Goal: Information Seeking & Learning: Learn about a topic

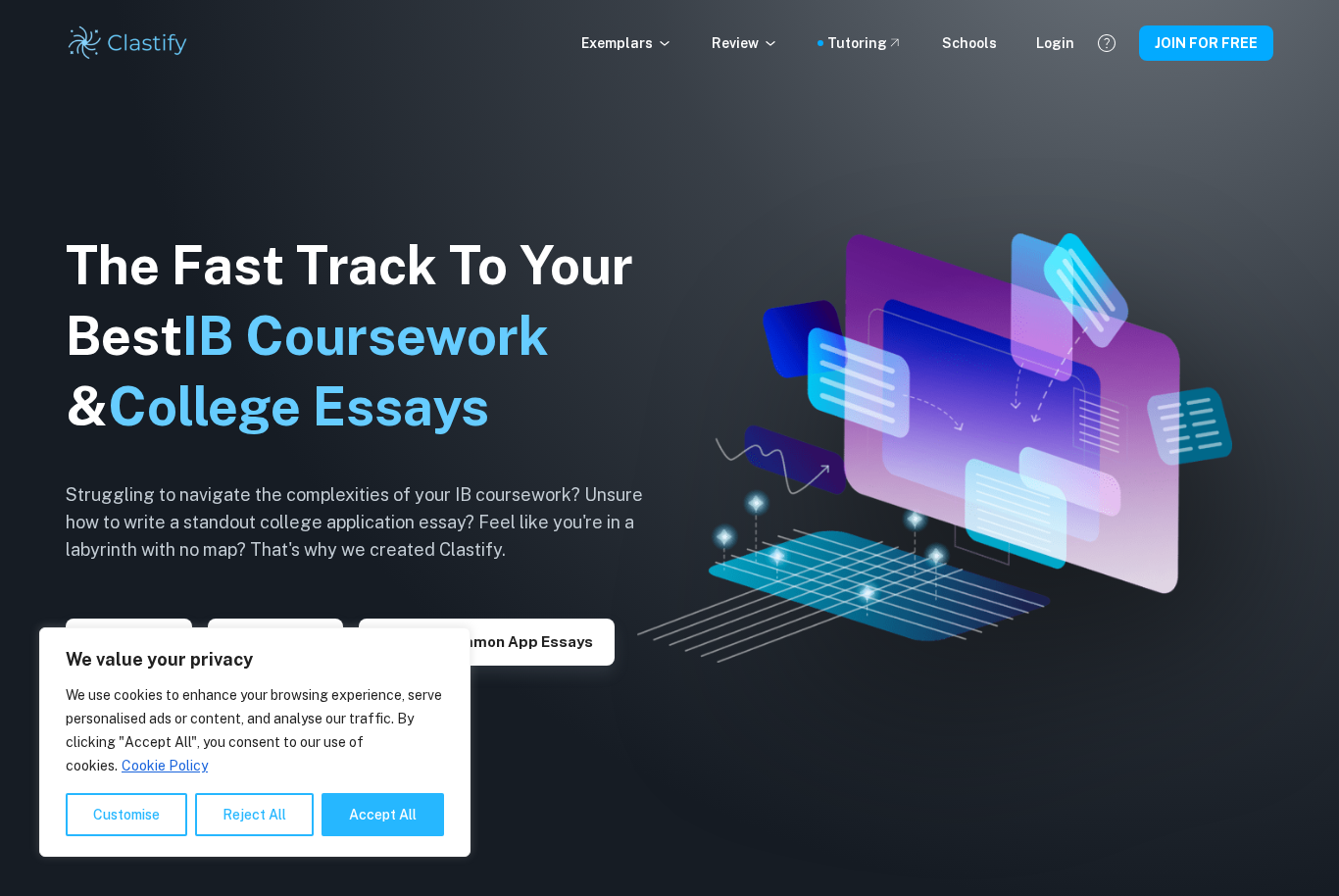
click at [398, 820] on button "Accept All" at bounding box center [383, 815] width 122 height 43
checkbox input "true"
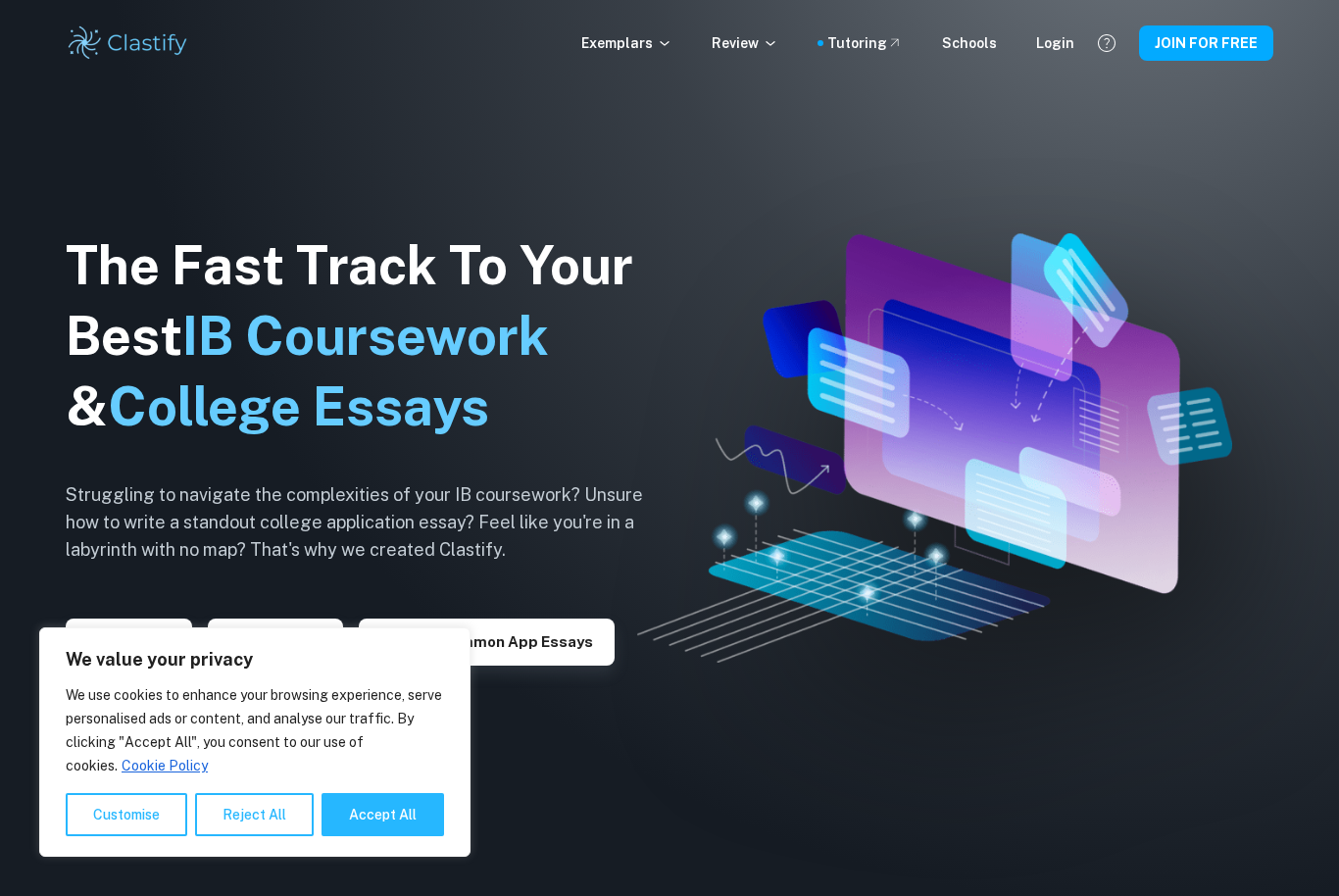
checkbox input "true"
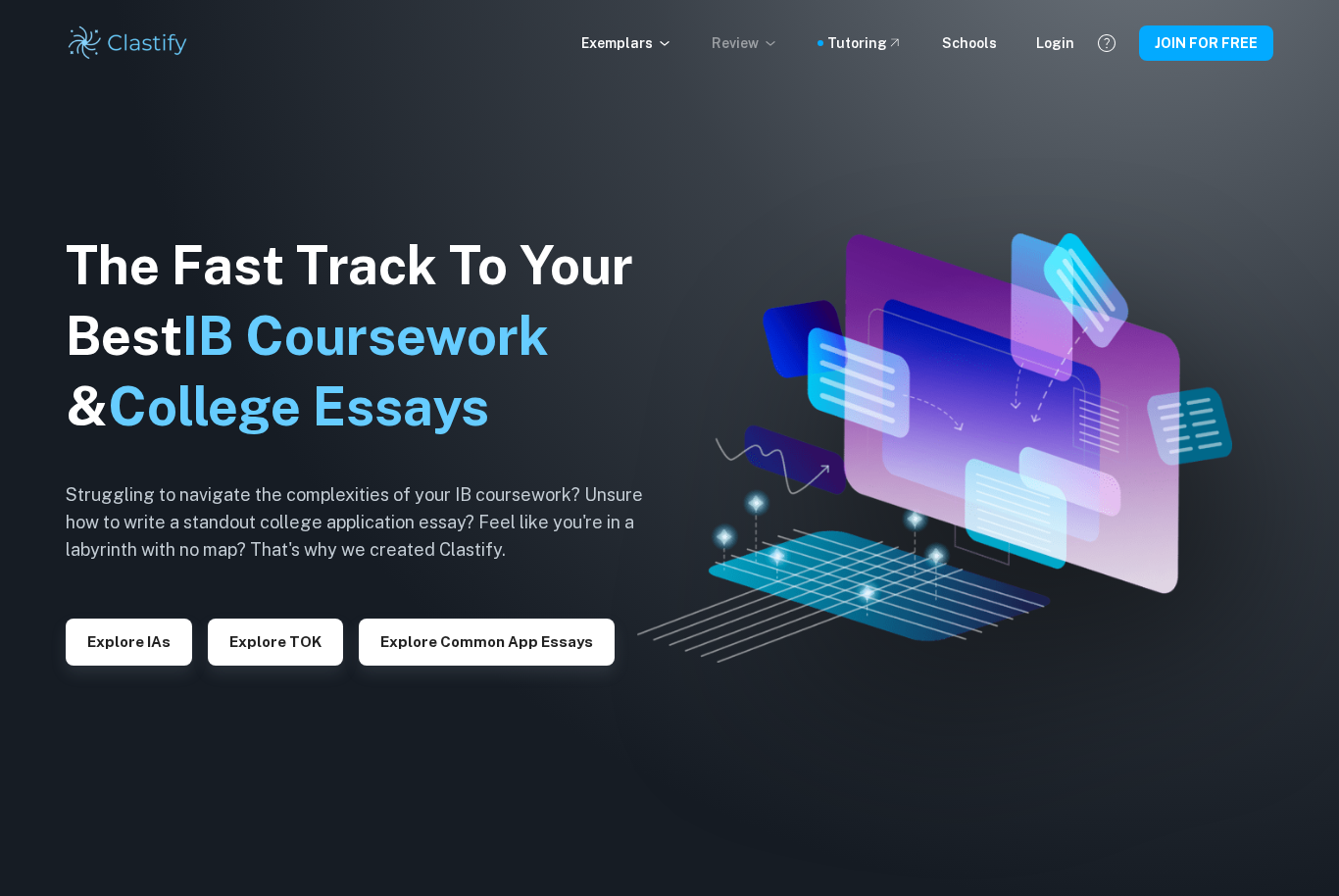
click at [774, 35] on p "Review" at bounding box center [745, 43] width 67 height 22
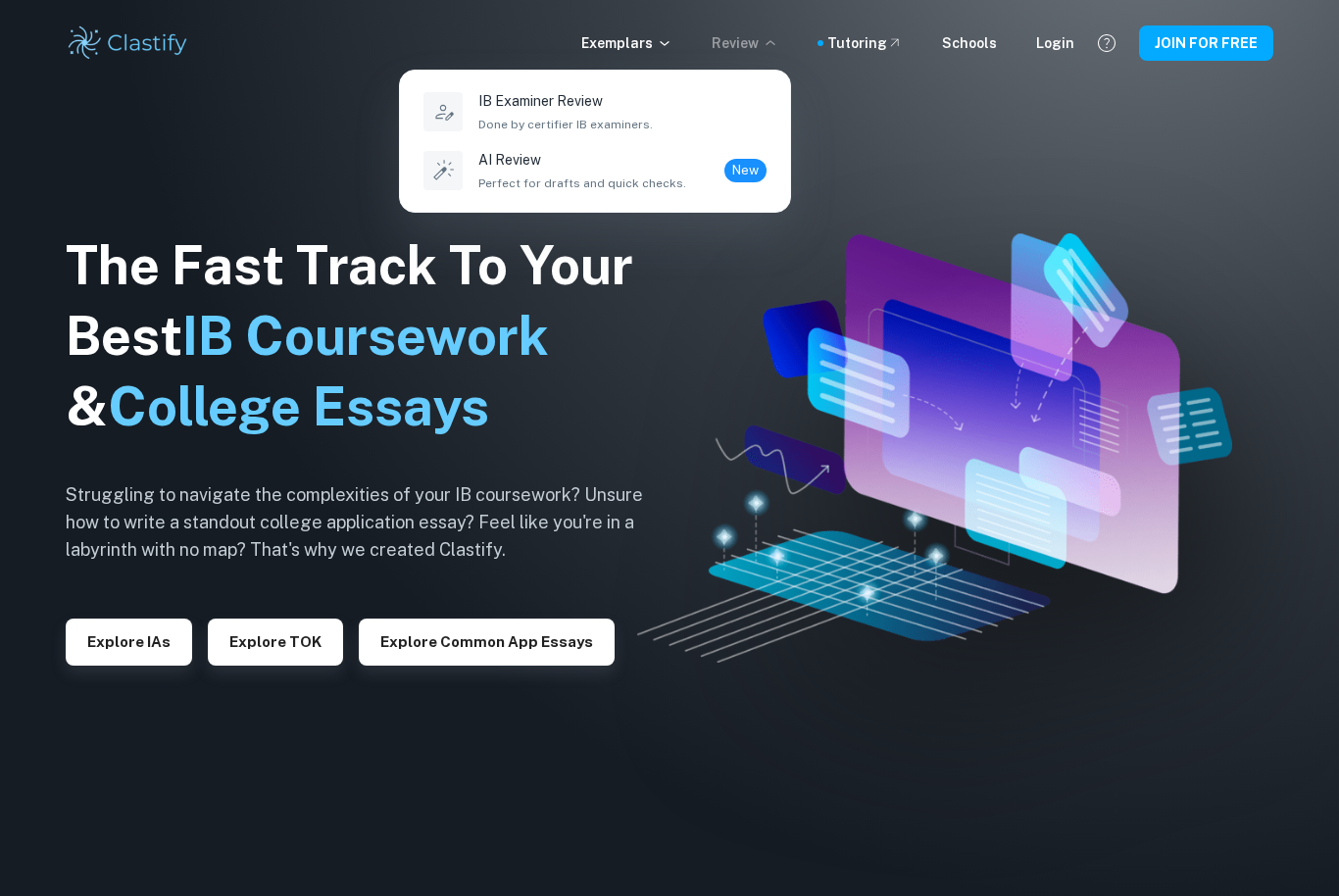
click at [596, 50] on div at bounding box center [669, 448] width 1339 height 896
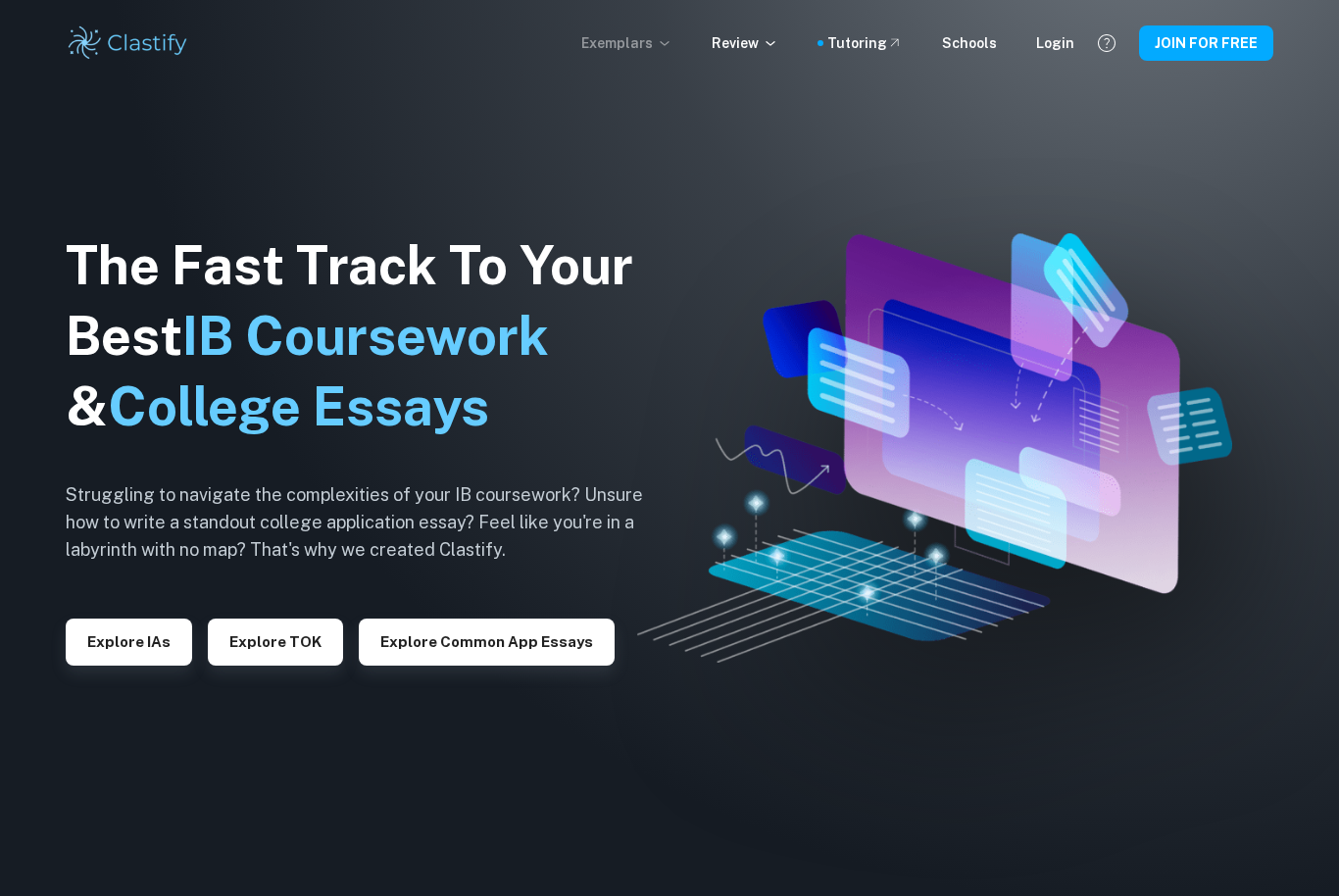
click at [603, 50] on p "Exemplars" at bounding box center [627, 43] width 91 height 22
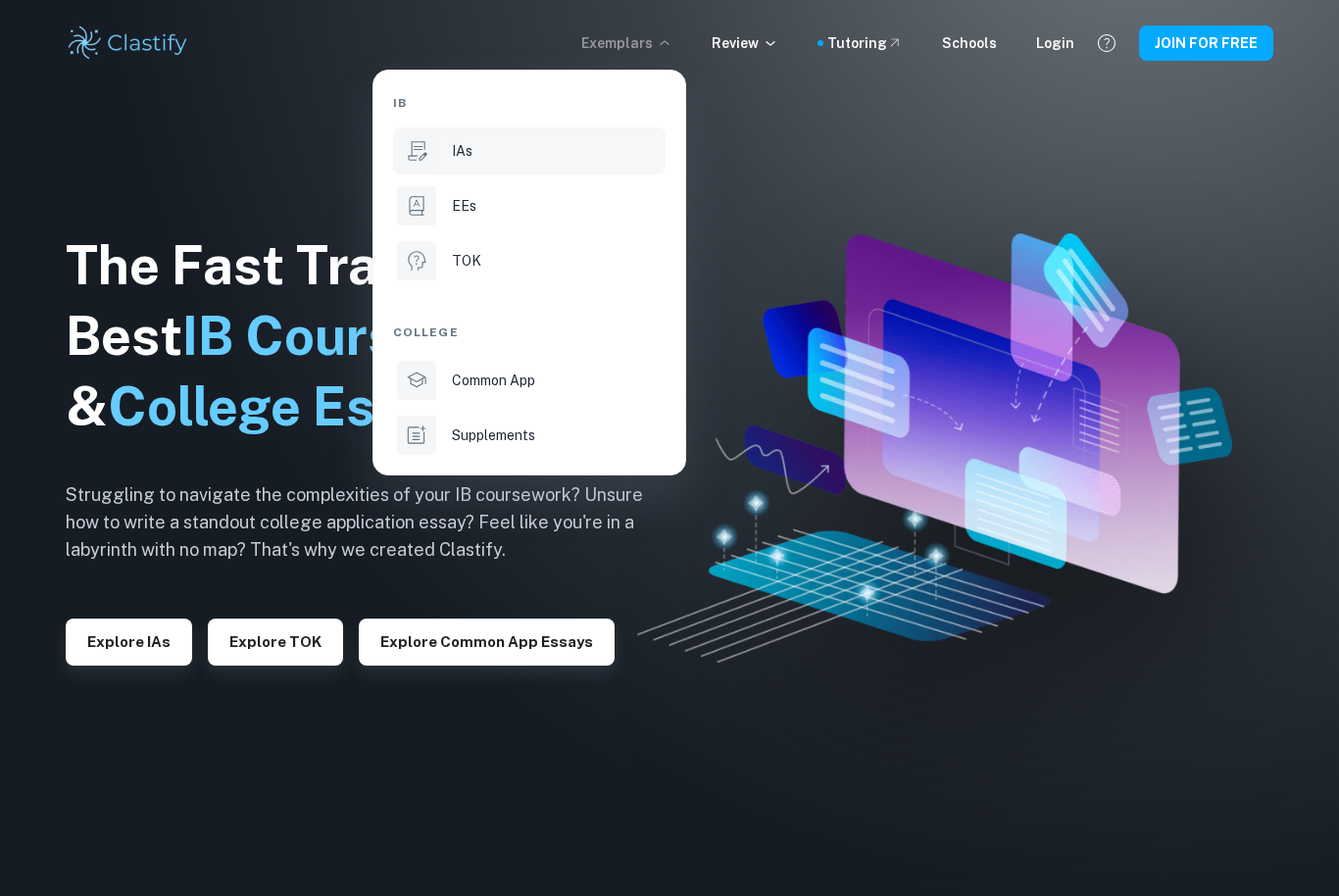
click at [552, 165] on li "IAs" at bounding box center [529, 151] width 272 height 47
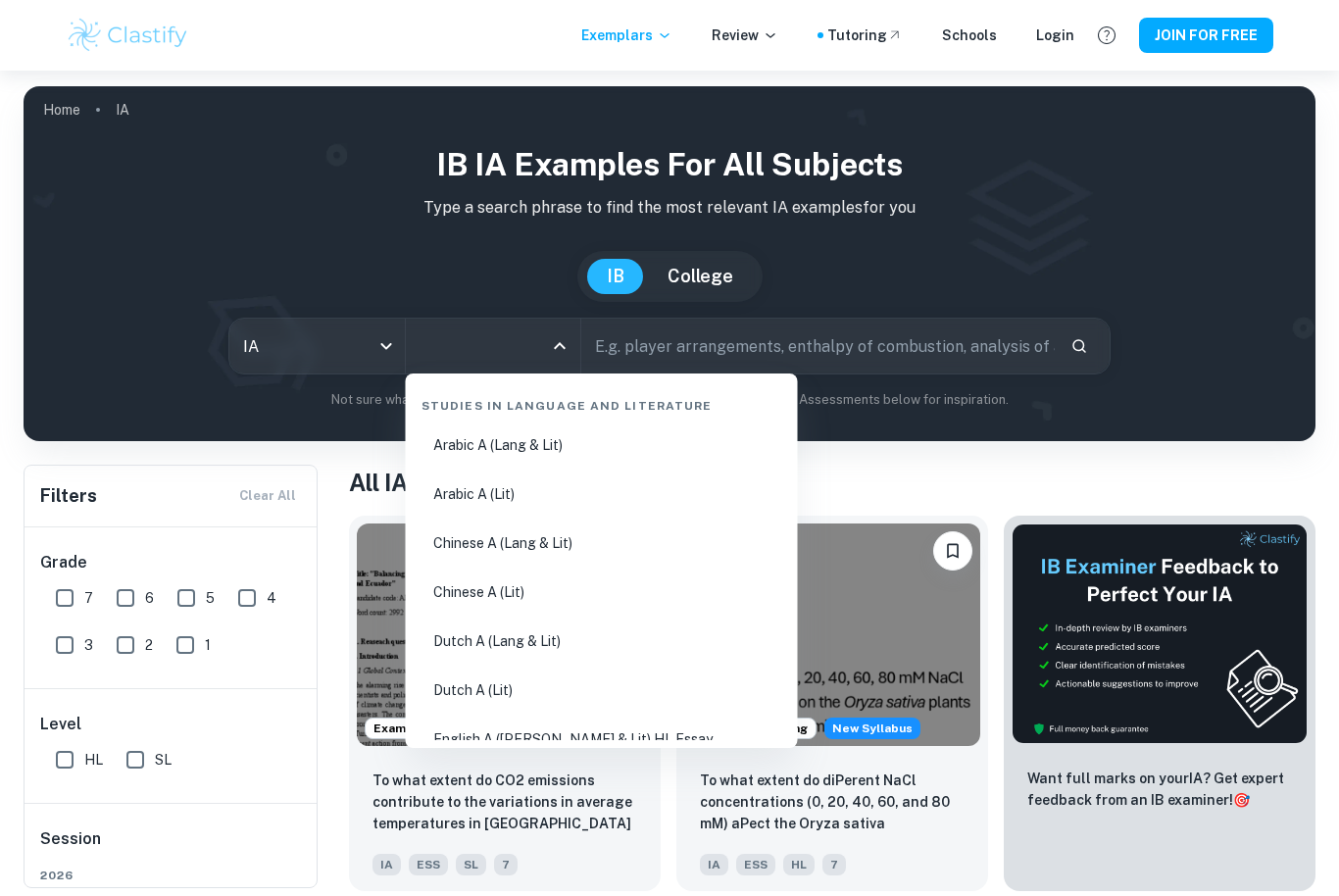
click at [469, 352] on input "All Subjects" at bounding box center [479, 346] width 128 height 37
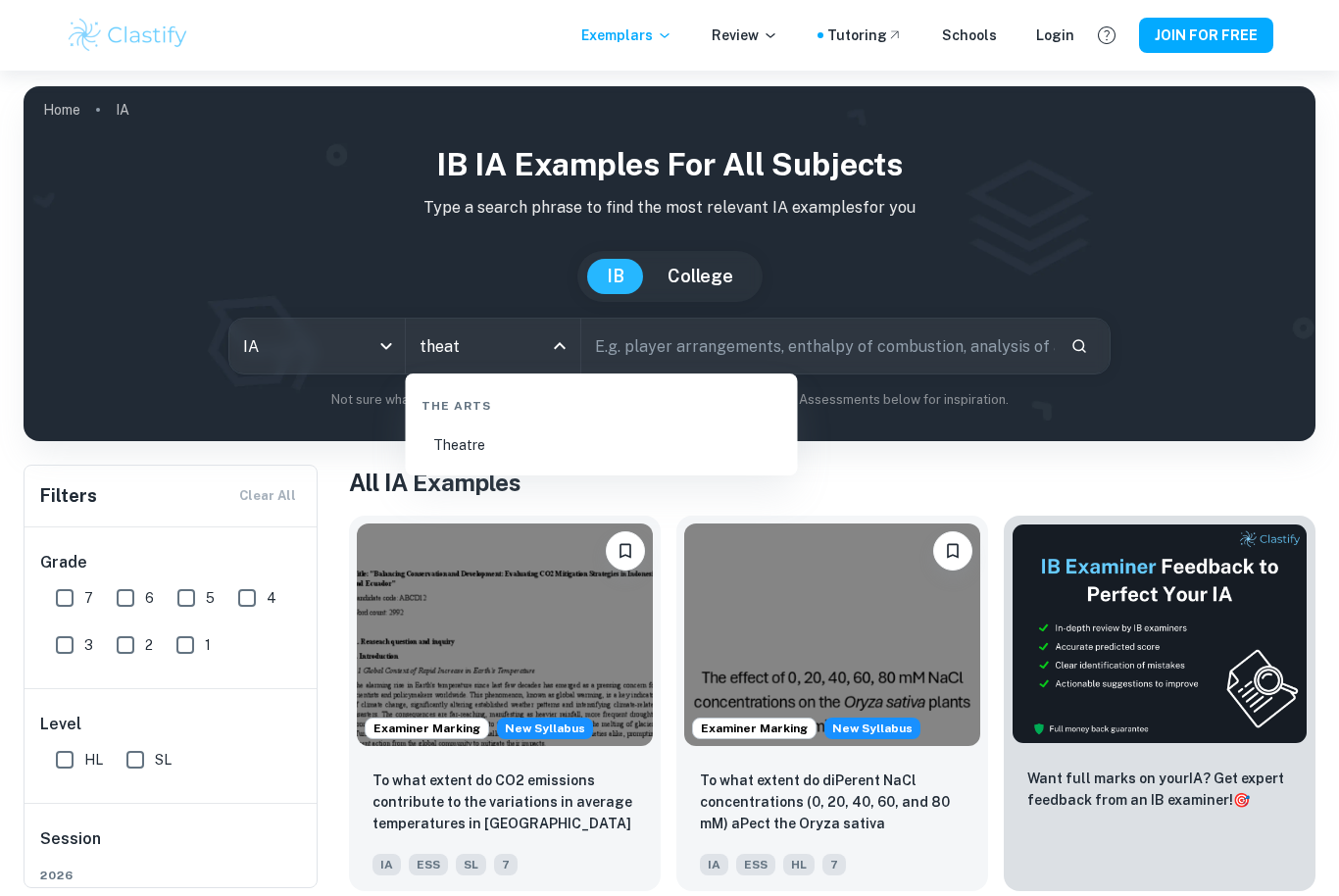
click at [481, 449] on li "Theatre" at bounding box center [602, 445] width 377 height 45
type input "Theatre"
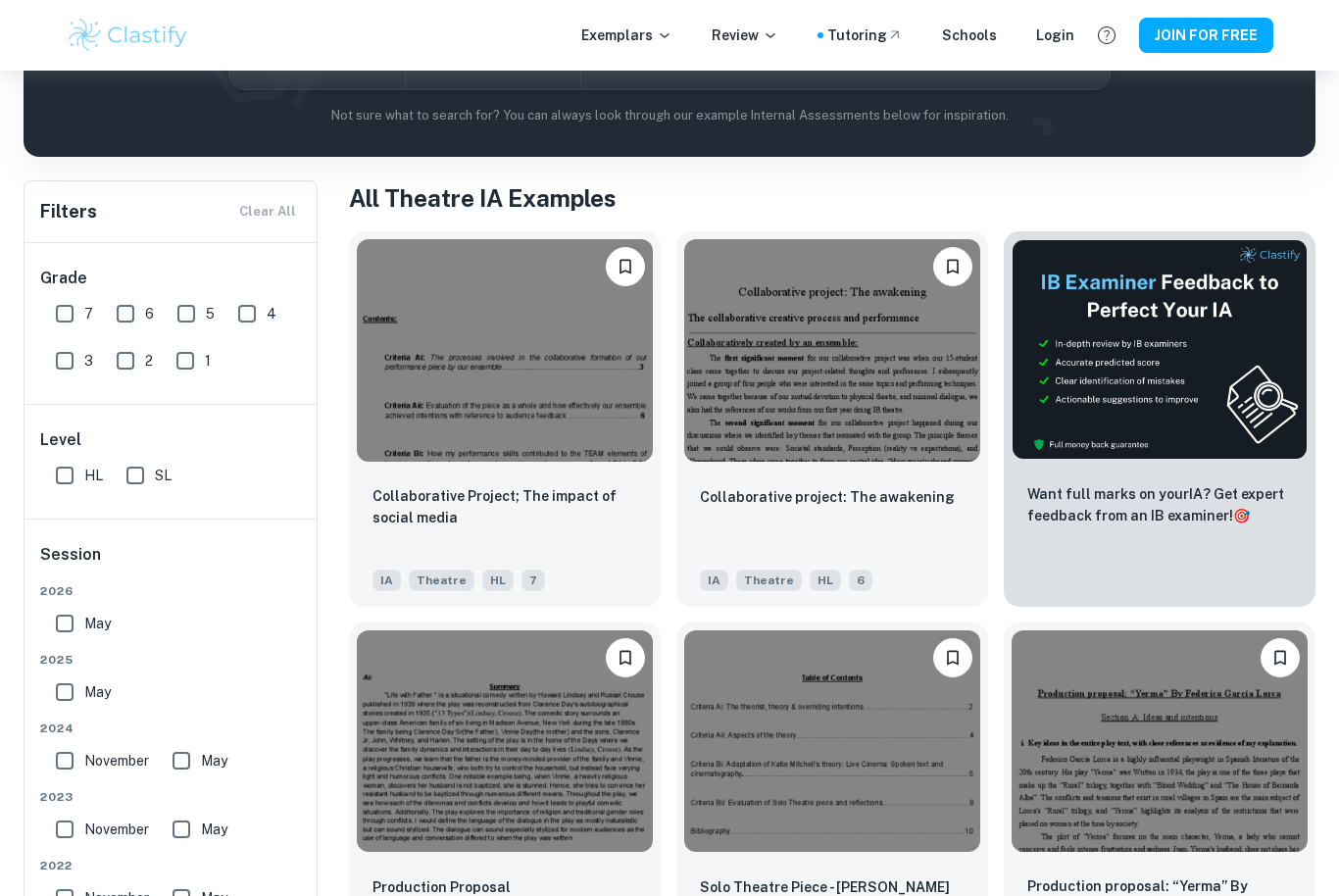
scroll to position [220, 0]
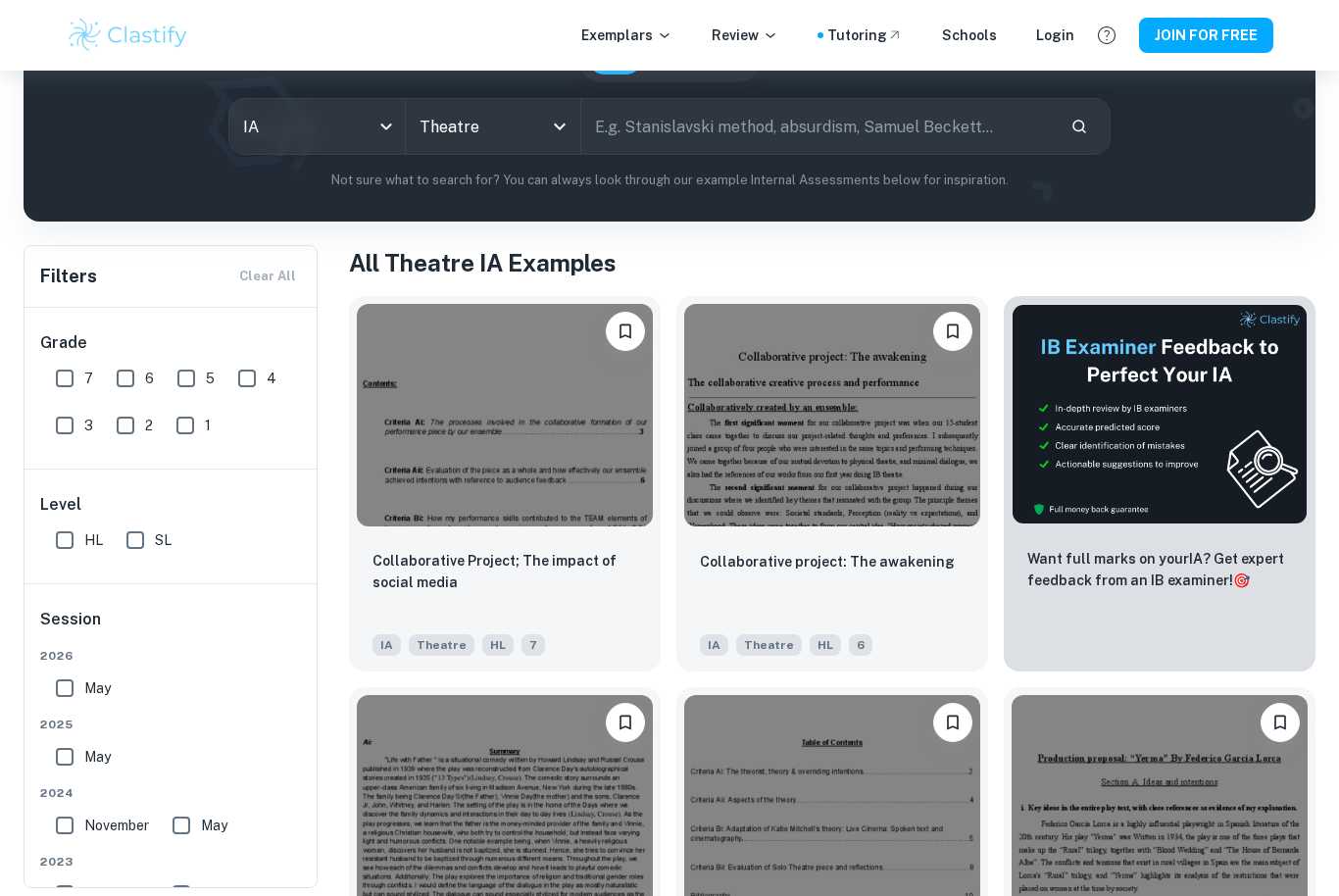
click at [803, 126] on input "text" at bounding box center [818, 126] width 474 height 55
type input "Proposal"
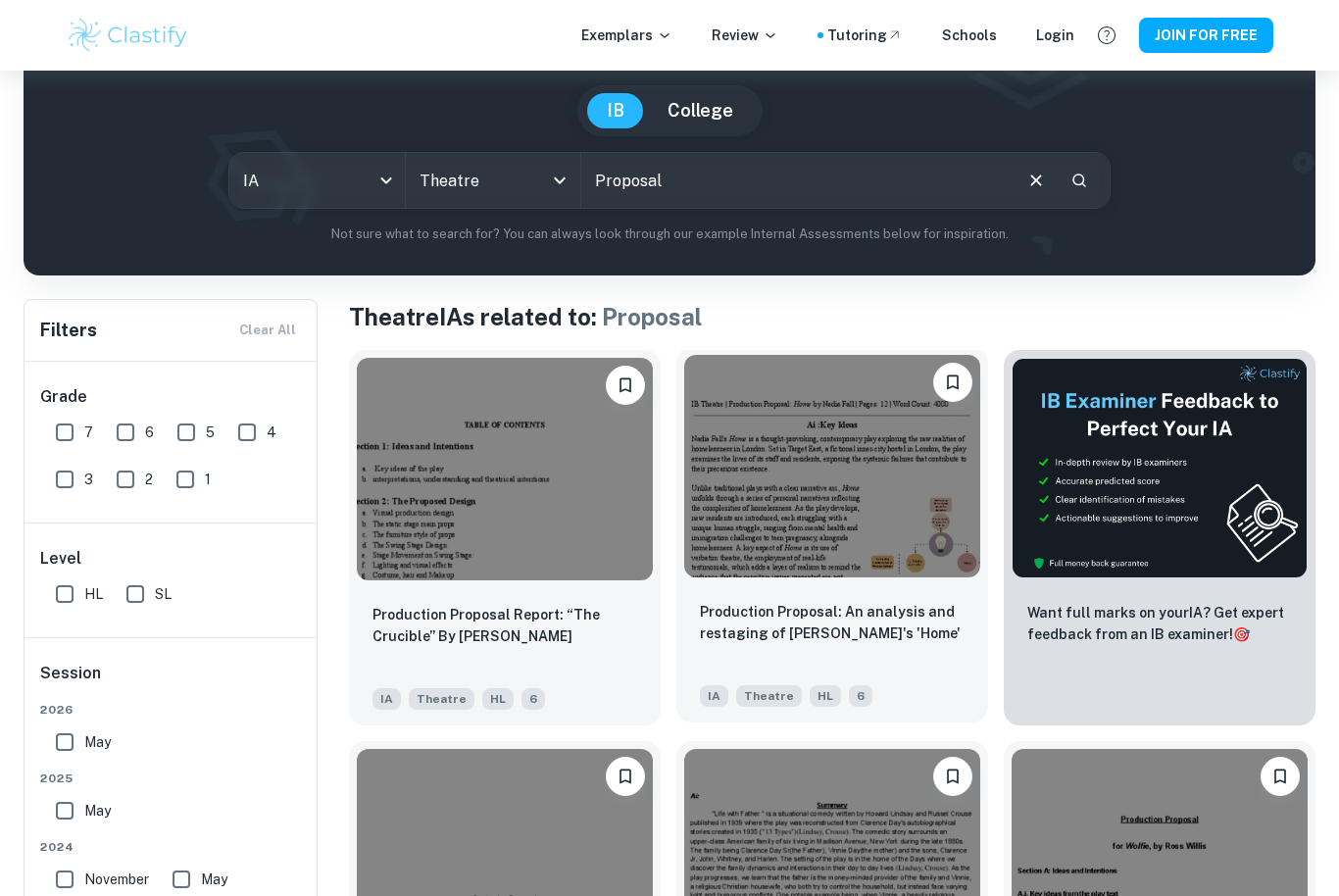
scroll to position [195, 0]
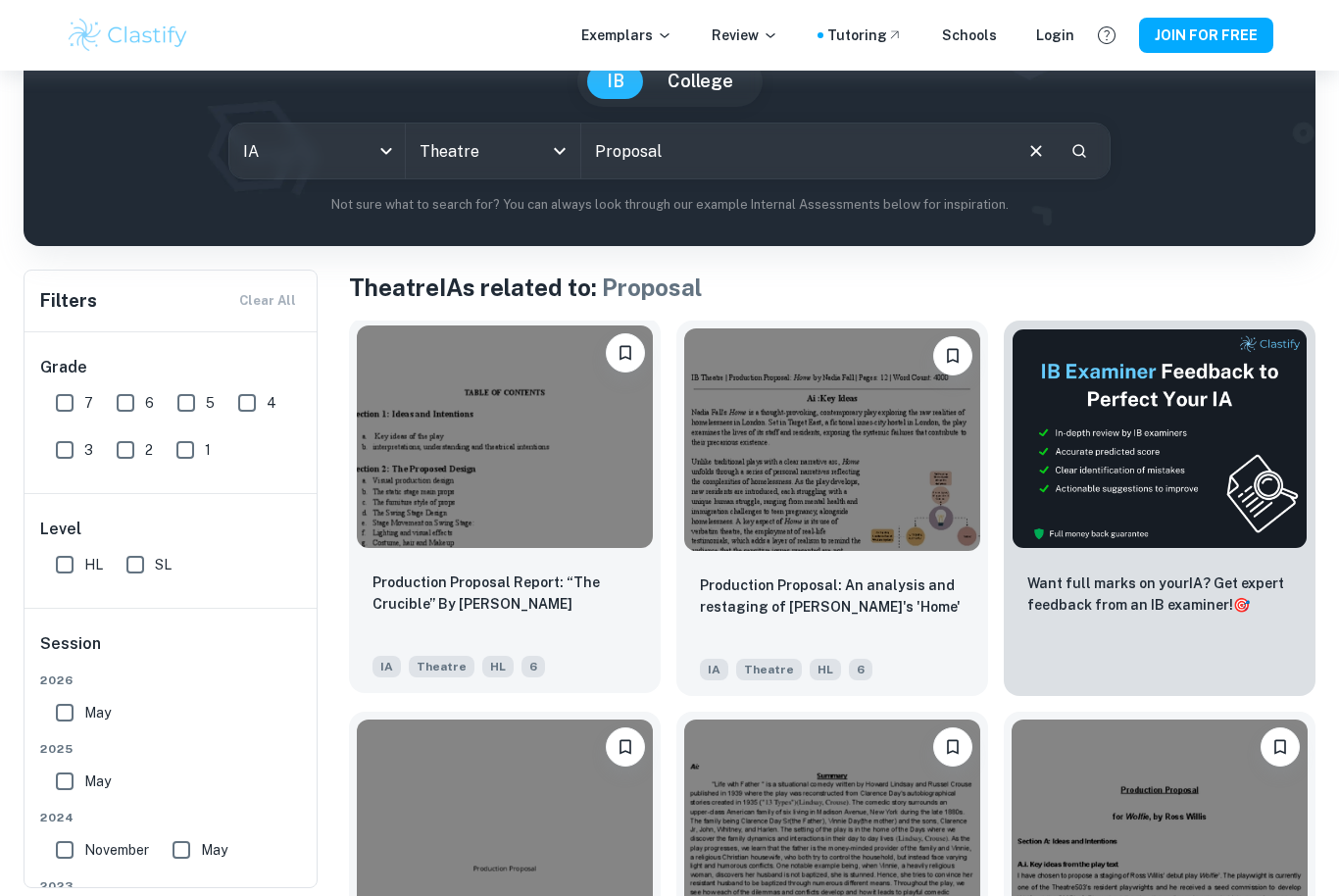
click at [568, 464] on img at bounding box center [505, 437] width 296 height 223
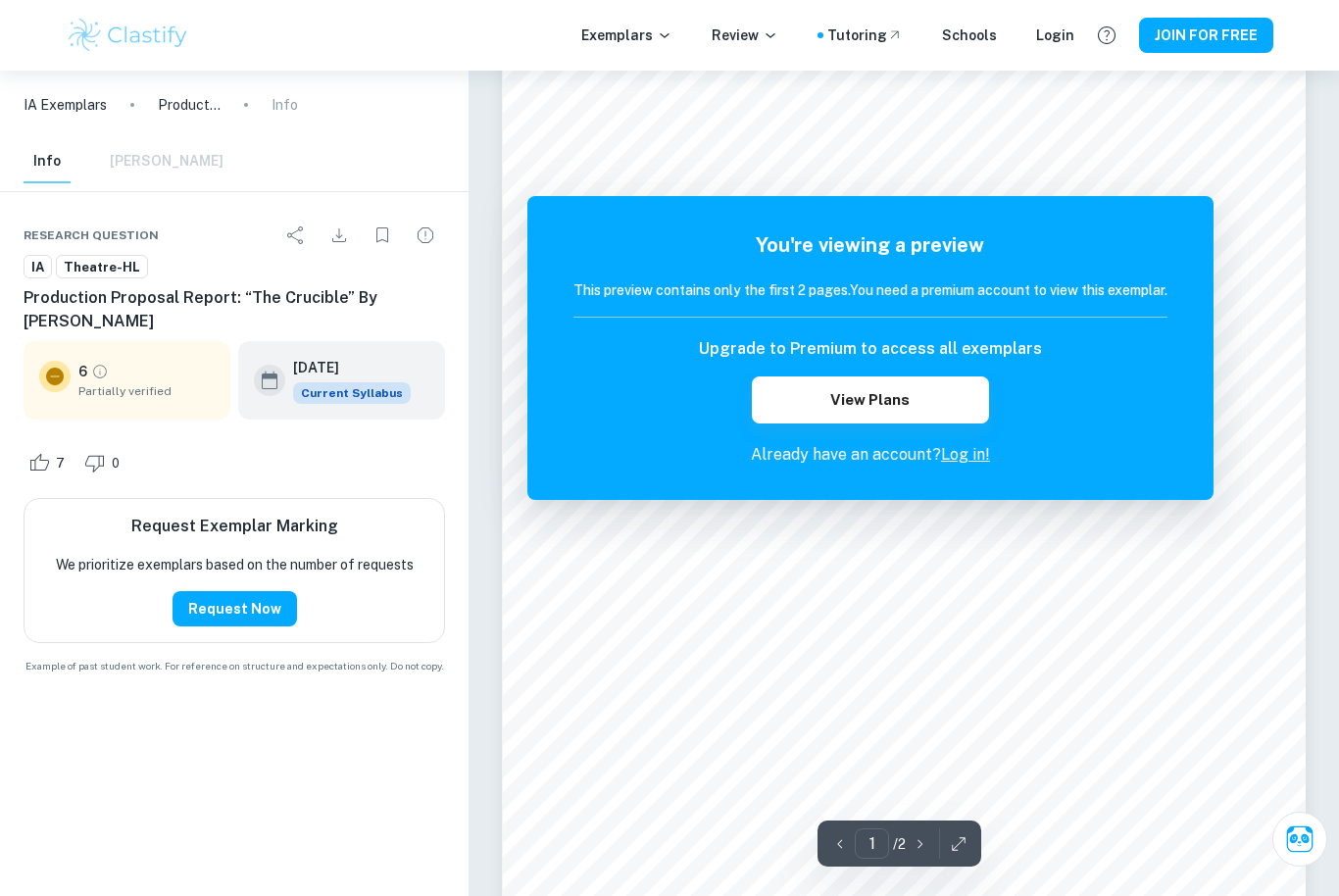
scroll to position [65, 0]
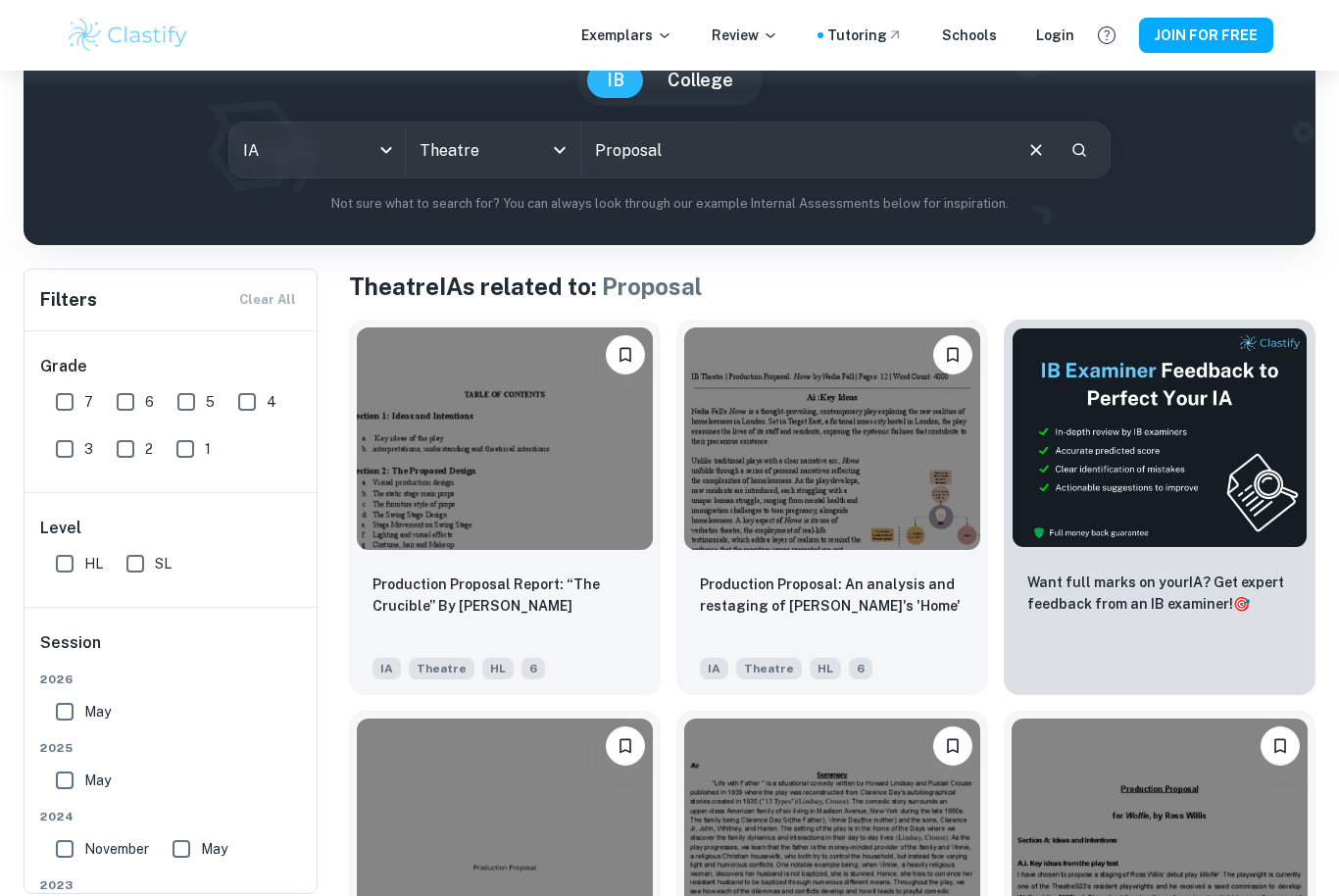
scroll to position [195, 0]
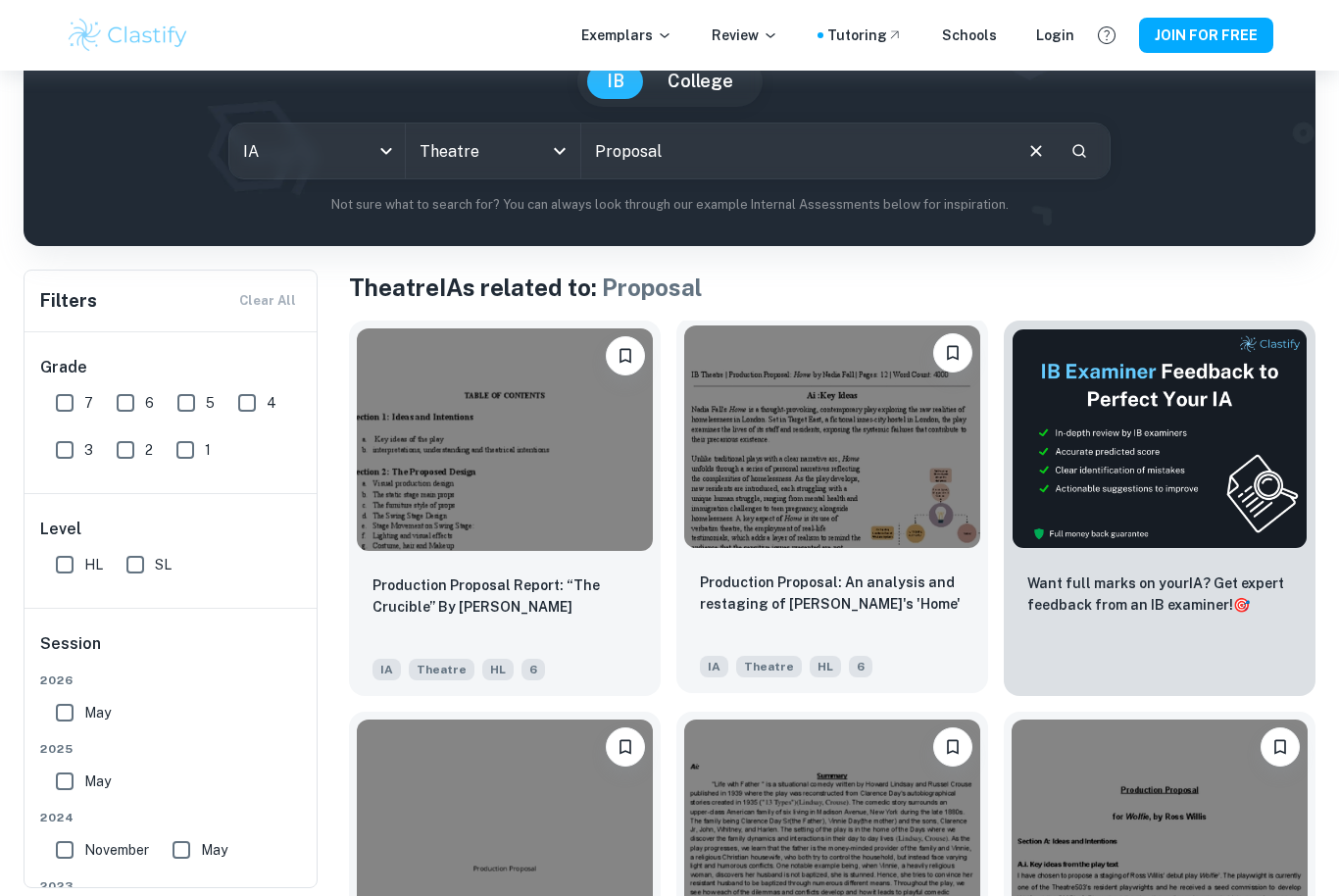
click at [873, 445] on img at bounding box center [833, 437] width 296 height 223
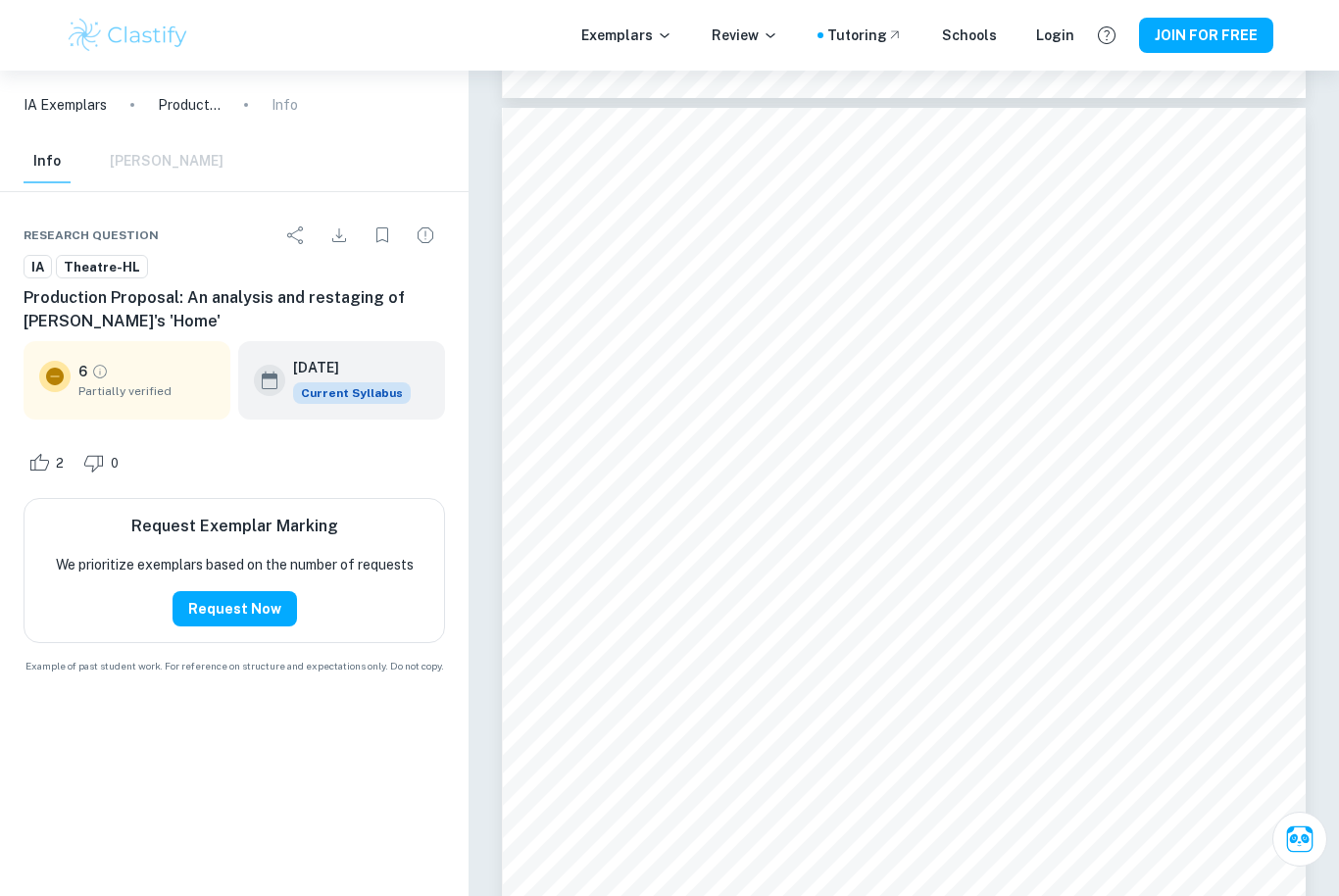
scroll to position [8251, 0]
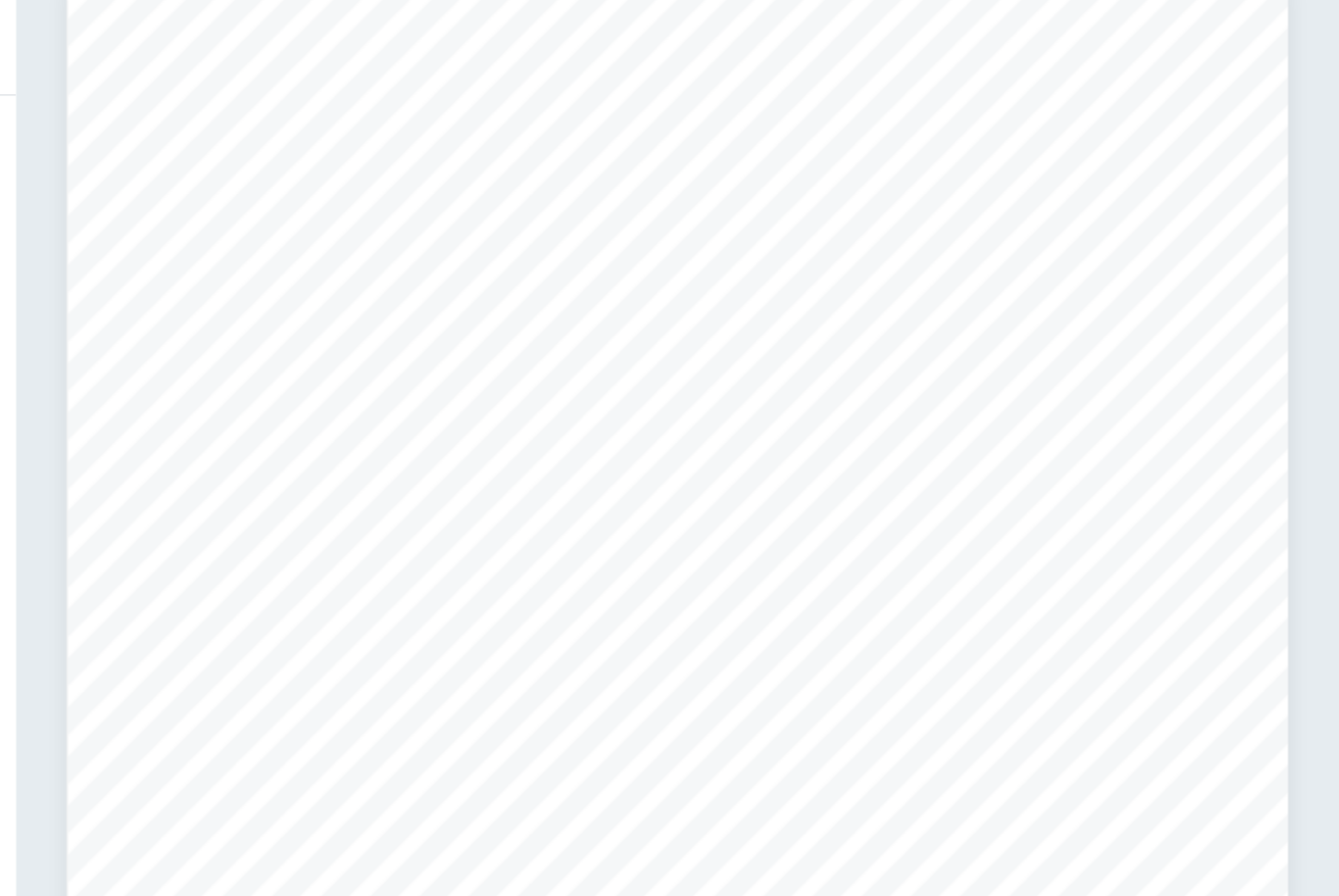
type input "2"
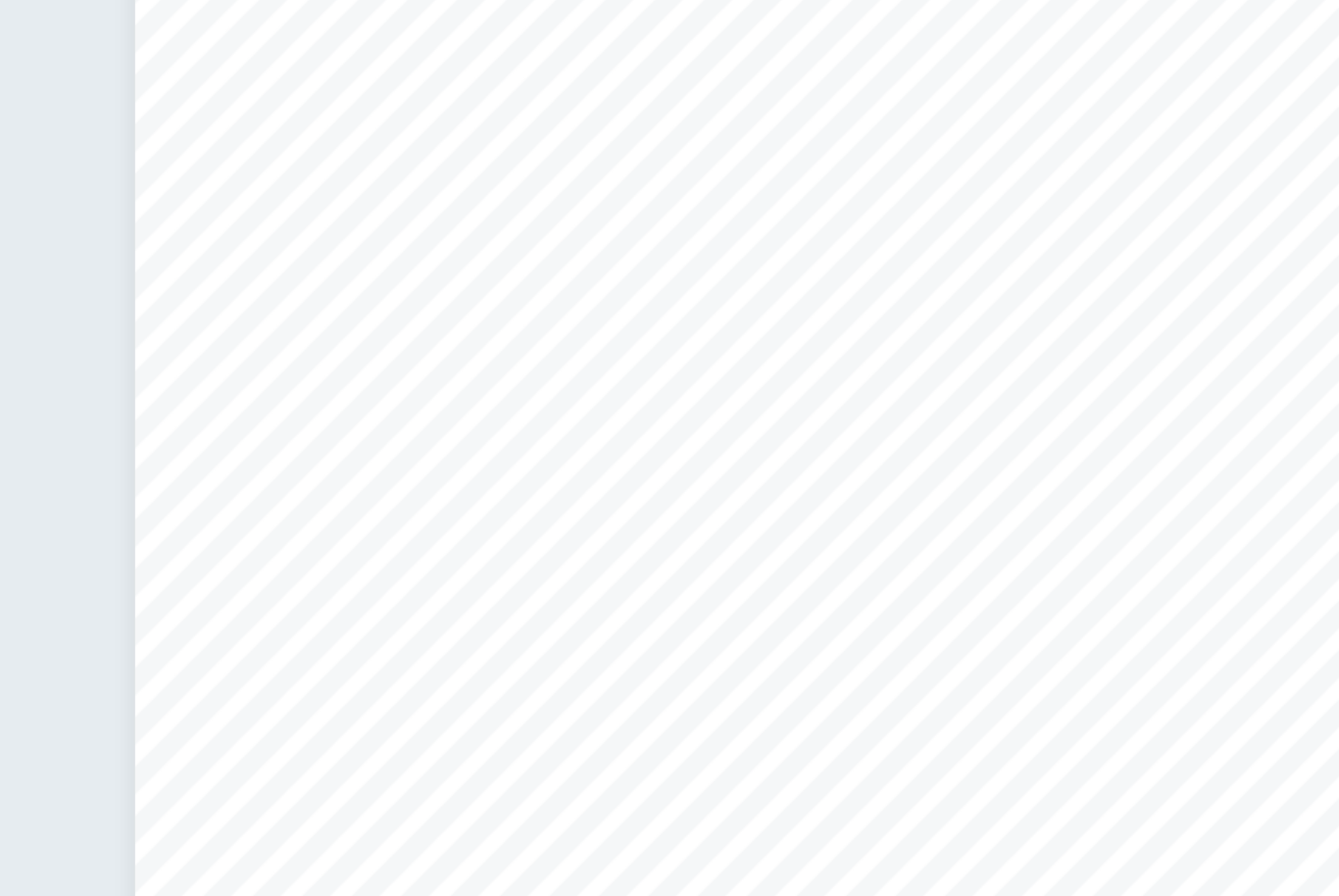
scroll to position [1604, 0]
